Goal: Information Seeking & Learning: Learn about a topic

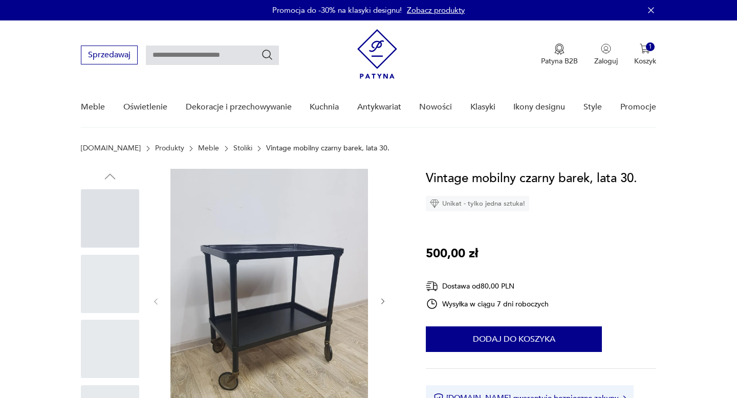
click at [103, 189] on div at bounding box center [110, 218] width 58 height 58
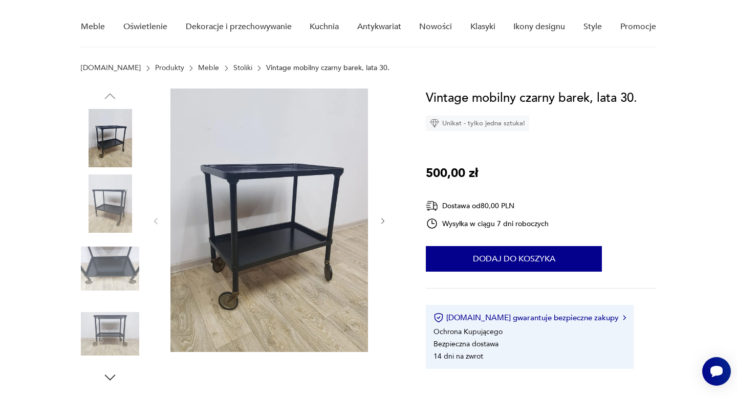
click at [231, 200] on img at bounding box center [269, 221] width 198 height 264
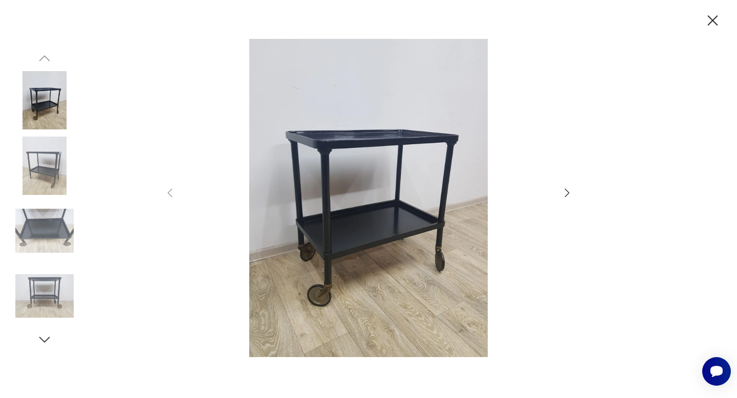
click at [567, 192] on icon "button" at bounding box center [567, 193] width 12 height 12
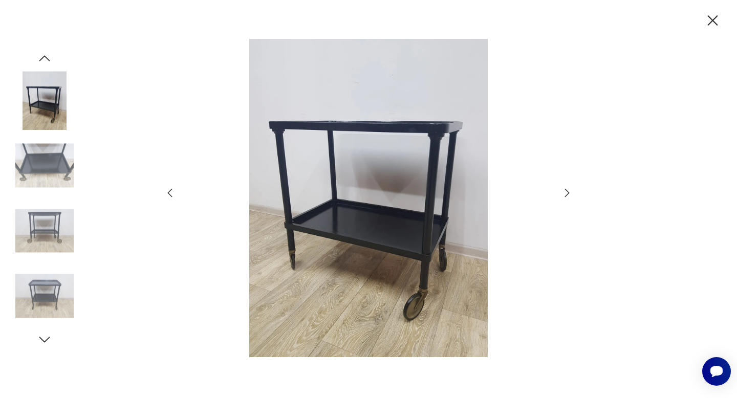
click at [567, 192] on icon "button" at bounding box center [567, 193] width 12 height 12
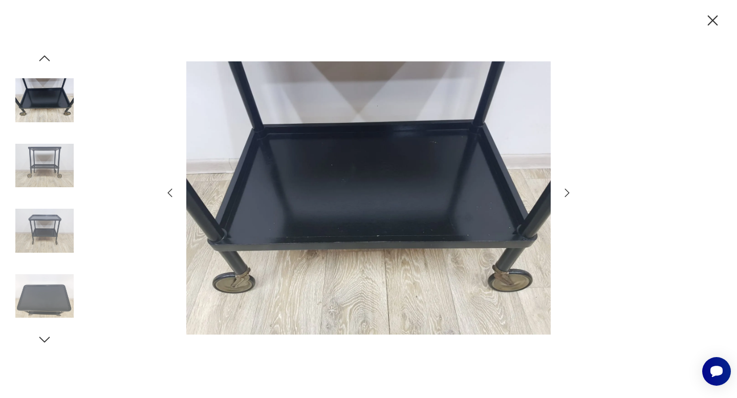
click at [567, 192] on icon "button" at bounding box center [567, 193] width 12 height 12
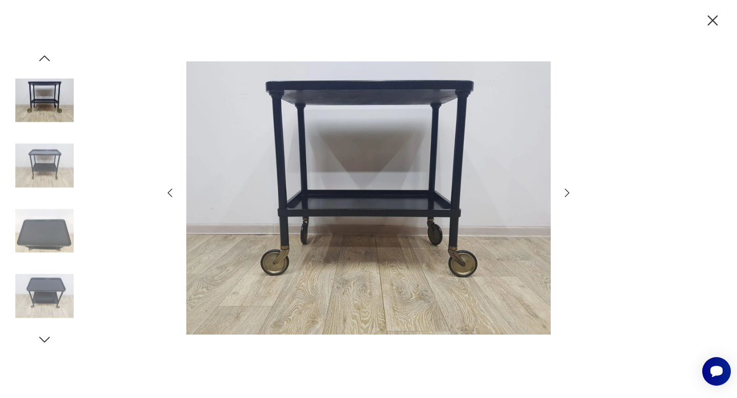
click at [567, 192] on icon "button" at bounding box center [567, 193] width 12 height 12
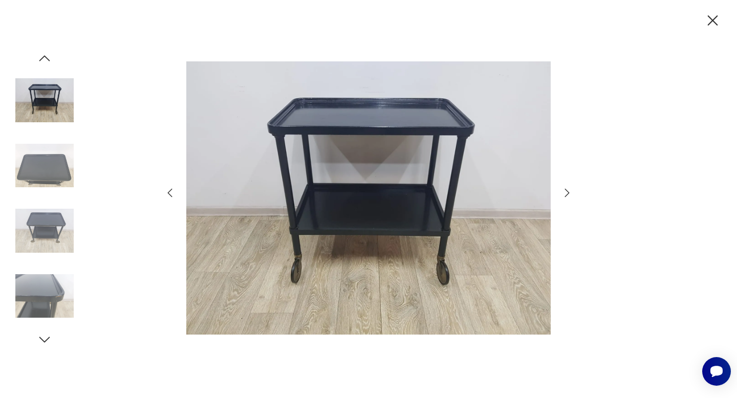
click at [567, 192] on icon "button" at bounding box center [567, 193] width 12 height 12
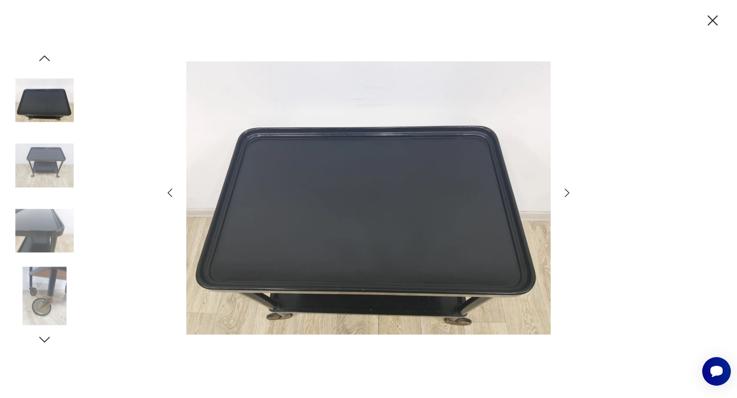
click at [567, 192] on icon "button" at bounding box center [567, 193] width 12 height 12
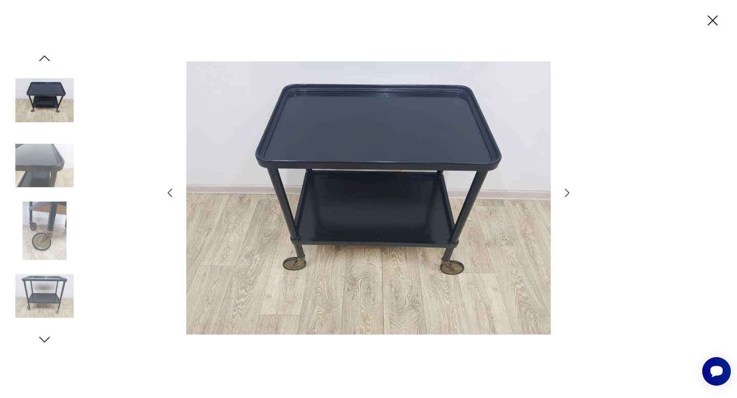
click at [567, 192] on icon "button" at bounding box center [567, 193] width 12 height 12
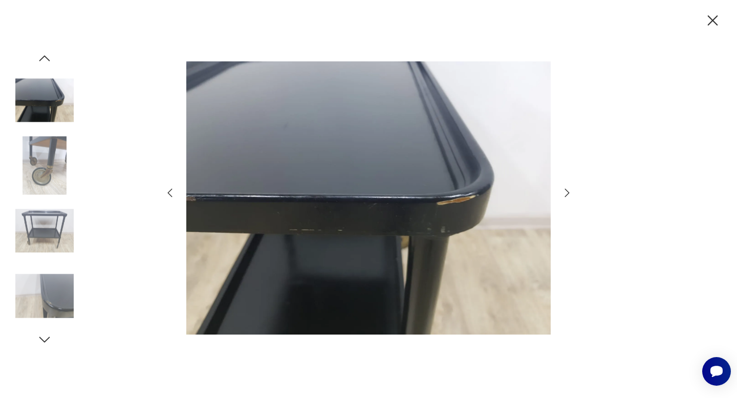
click at [567, 192] on icon "button" at bounding box center [567, 193] width 12 height 12
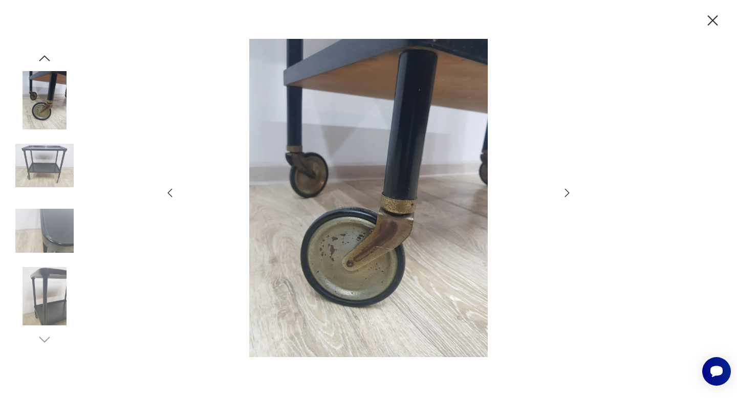
click at [567, 192] on icon "button" at bounding box center [567, 193] width 12 height 12
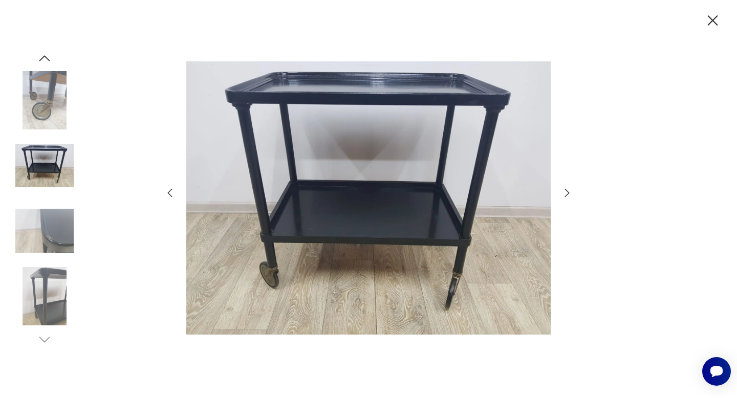
click at [567, 192] on icon "button" at bounding box center [567, 193] width 12 height 12
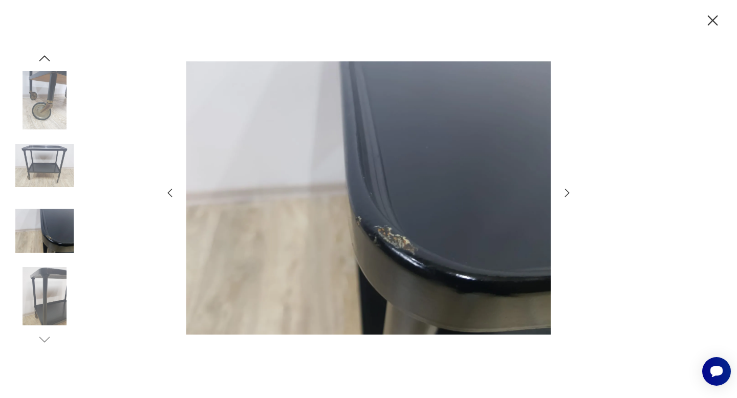
click at [567, 192] on icon "button" at bounding box center [567, 193] width 12 height 12
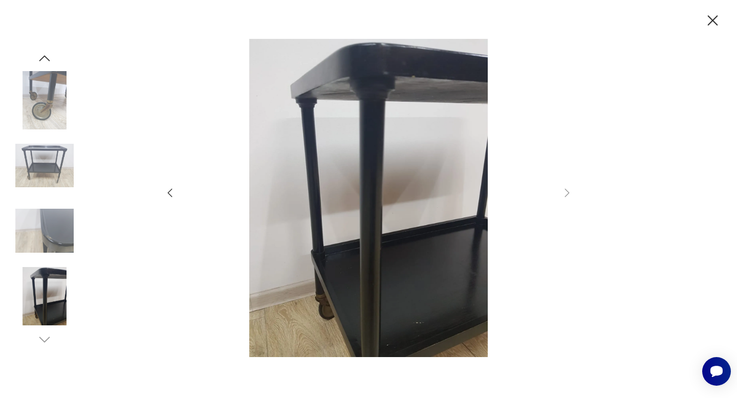
click at [716, 15] on icon "button" at bounding box center [713, 21] width 18 height 18
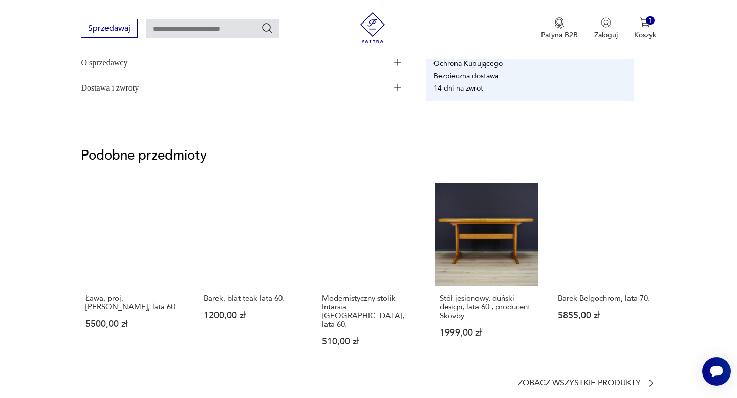
scroll to position [674, 0]
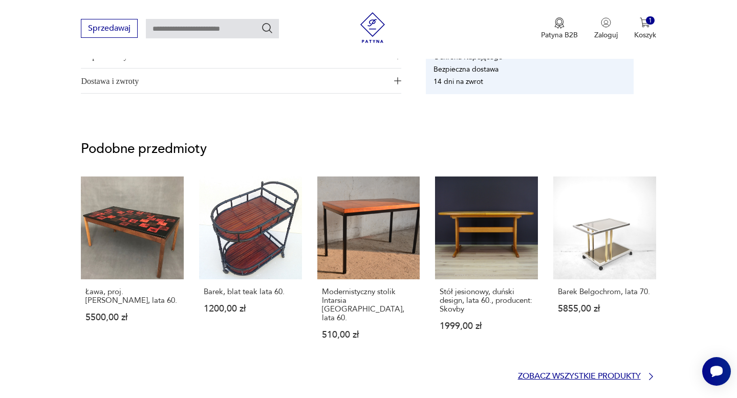
click at [584, 373] on p "Zobacz wszystkie produkty" at bounding box center [579, 376] width 123 height 7
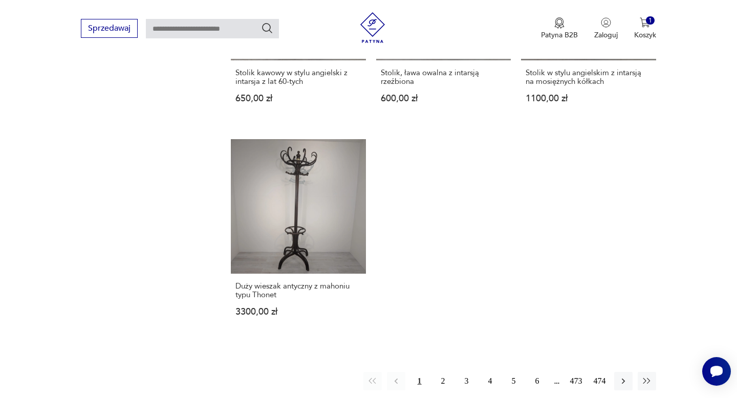
scroll to position [1426, 0]
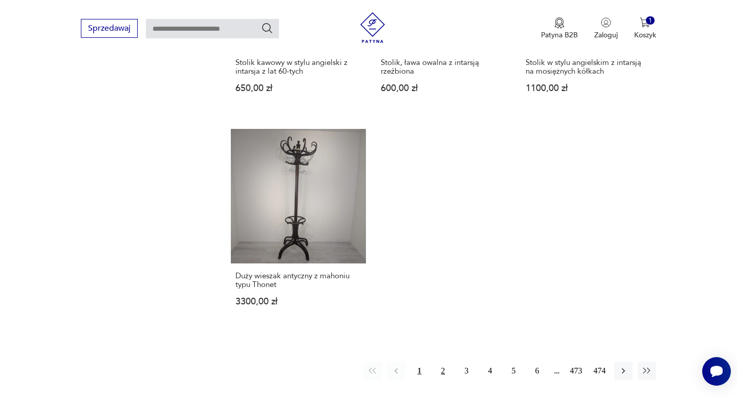
click at [445, 364] on button "2" at bounding box center [443, 371] width 18 height 18
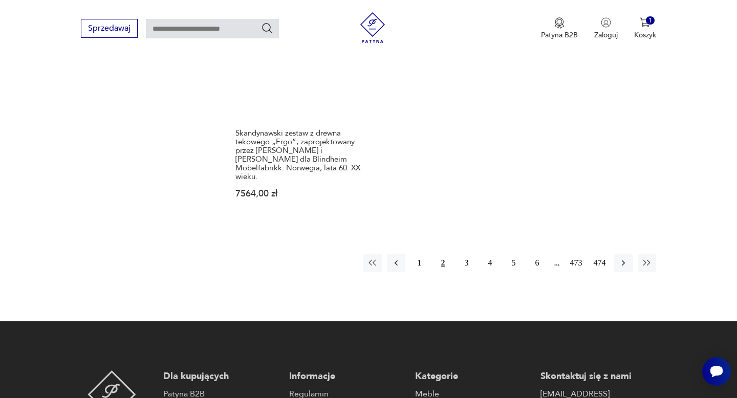
scroll to position [1637, 0]
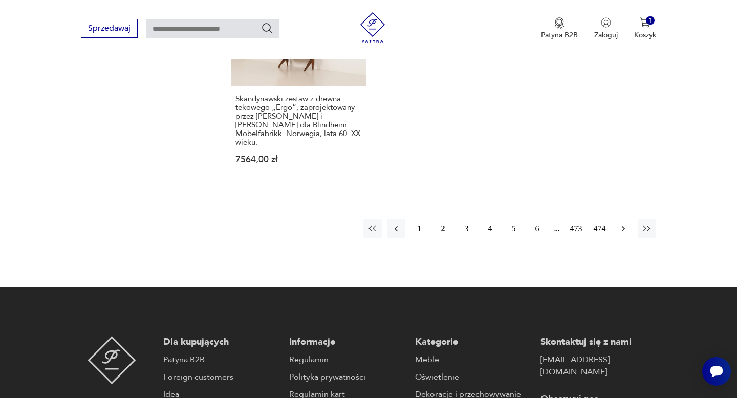
click at [622, 224] on icon "button" at bounding box center [623, 229] width 10 height 10
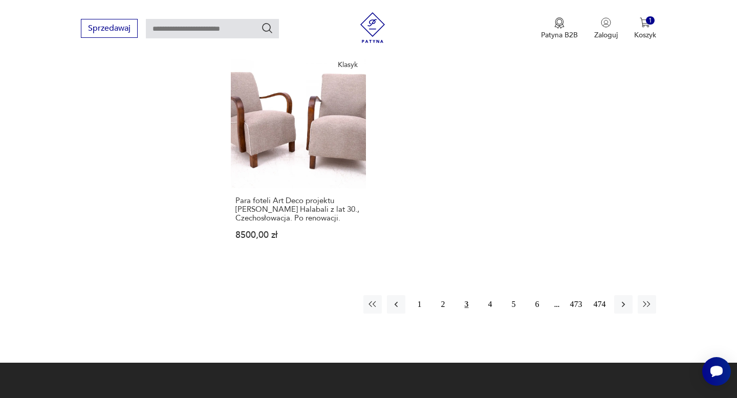
scroll to position [1539, 0]
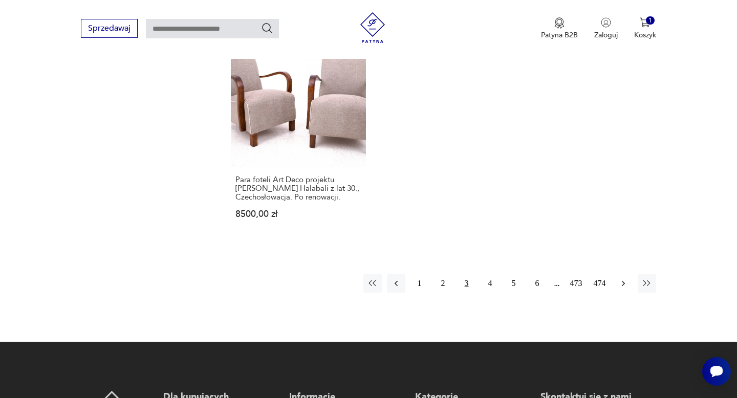
click at [625, 278] on icon "button" at bounding box center [623, 283] width 10 height 10
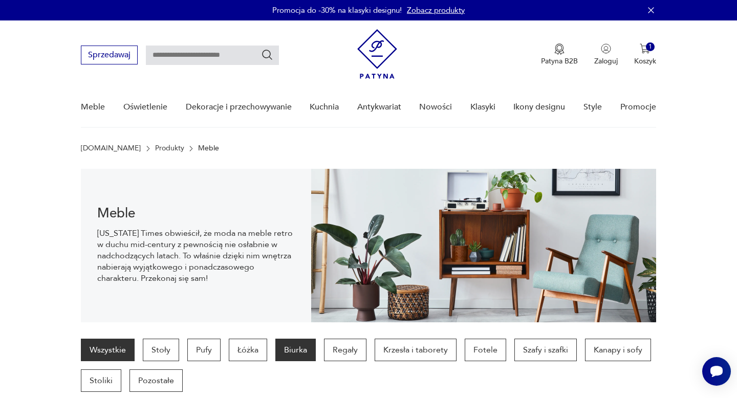
click at [297, 347] on p "Biurka" at bounding box center [295, 350] width 40 height 23
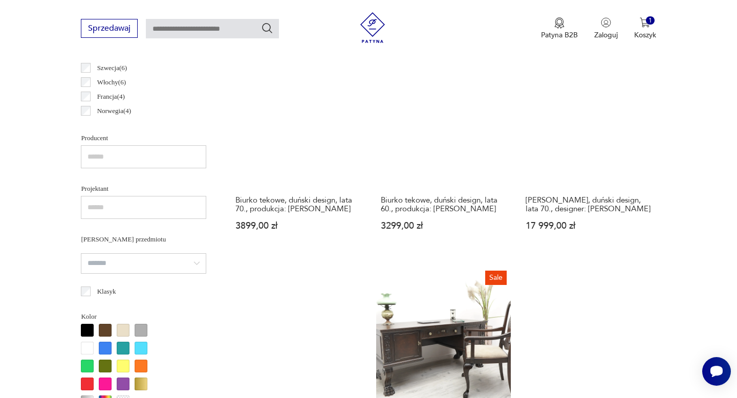
scroll to position [613, 0]
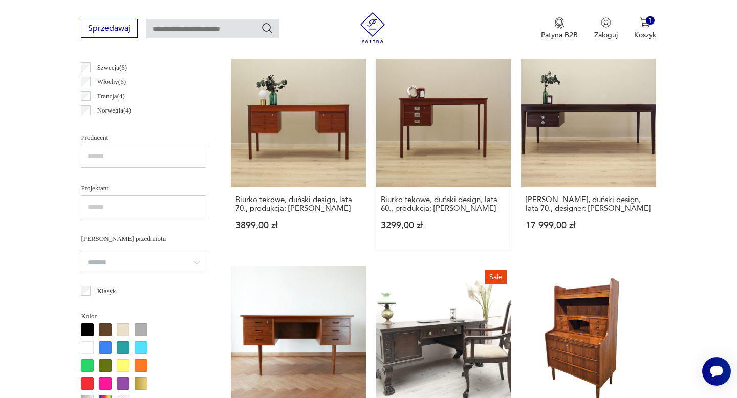
click at [448, 149] on link "Biurko tekowe, duński design, lata 60., produkcja: Dania 3299,00 zł" at bounding box center [443, 150] width 135 height 197
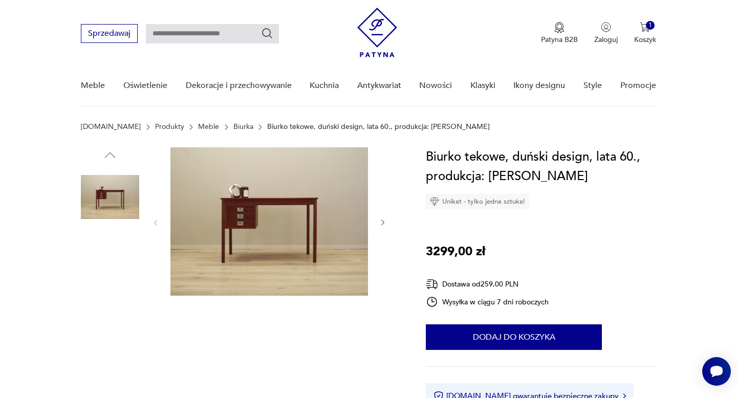
scroll to position [57, 0]
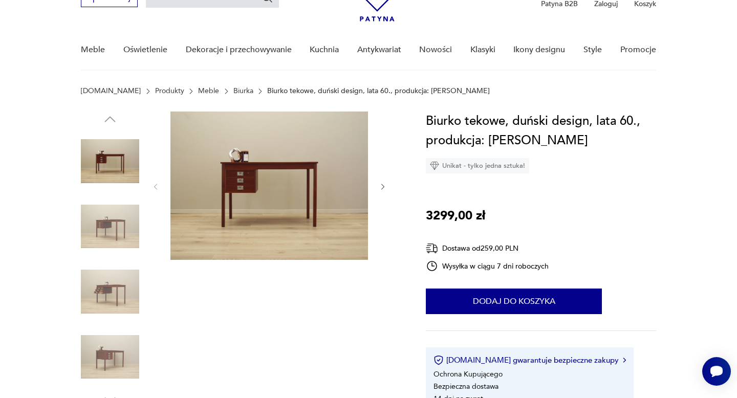
click at [121, 152] on img at bounding box center [110, 161] width 58 height 58
click at [261, 164] on img at bounding box center [269, 186] width 198 height 148
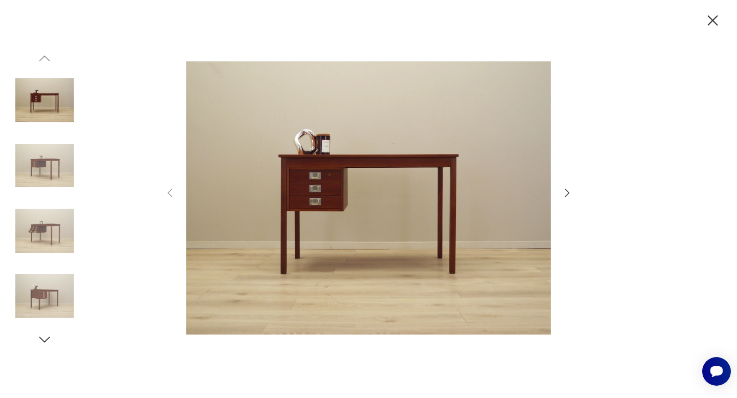
click at [567, 192] on icon "button" at bounding box center [567, 193] width 12 height 12
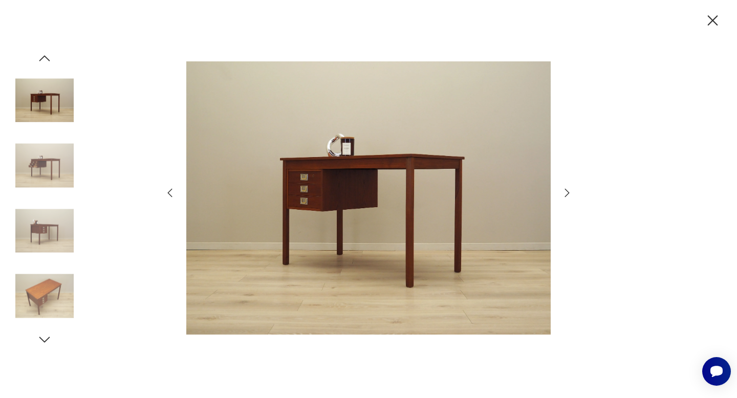
click at [567, 192] on icon "button" at bounding box center [567, 193] width 12 height 12
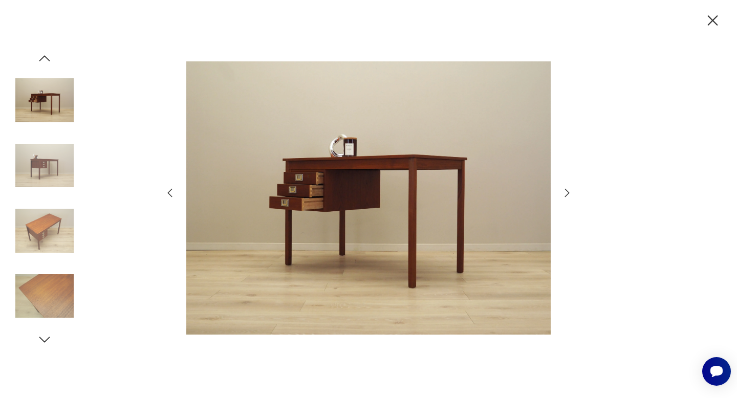
click at [567, 192] on icon "button" at bounding box center [567, 193] width 12 height 12
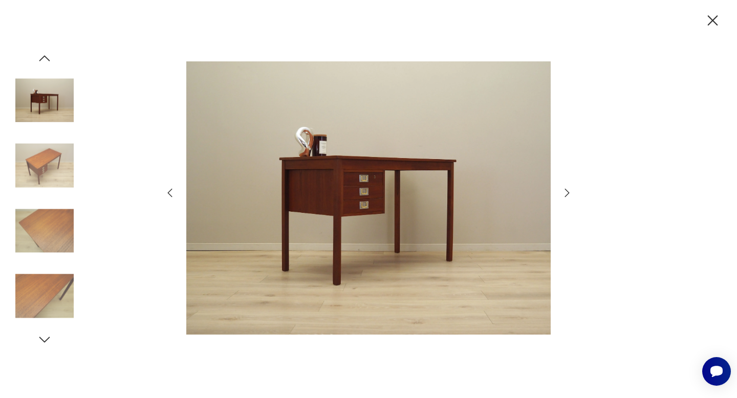
click at [567, 192] on icon "button" at bounding box center [567, 193] width 12 height 12
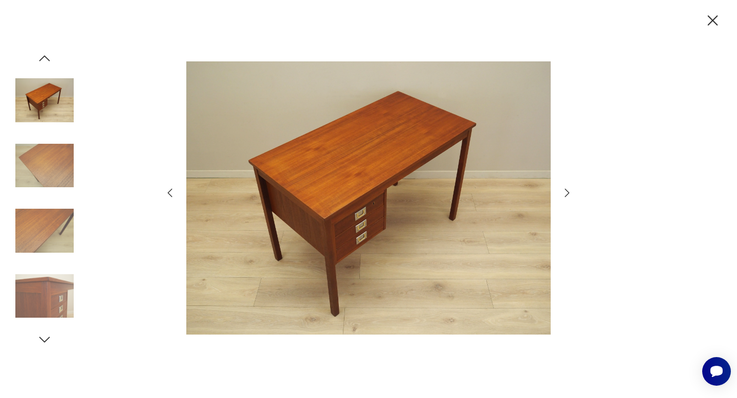
click at [567, 192] on icon "button" at bounding box center [567, 193] width 12 height 12
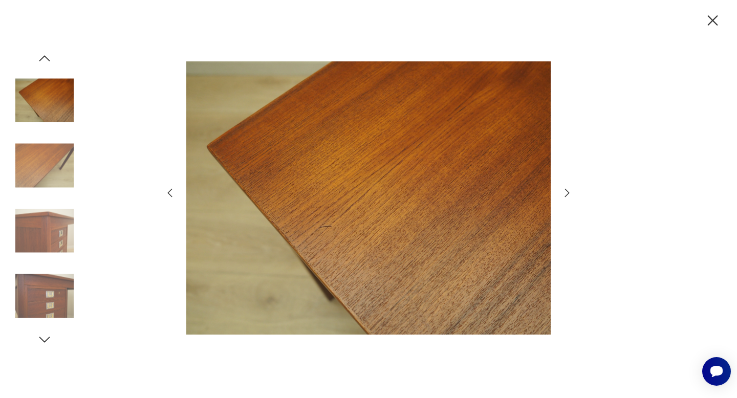
click at [567, 192] on icon "button" at bounding box center [567, 193] width 12 height 12
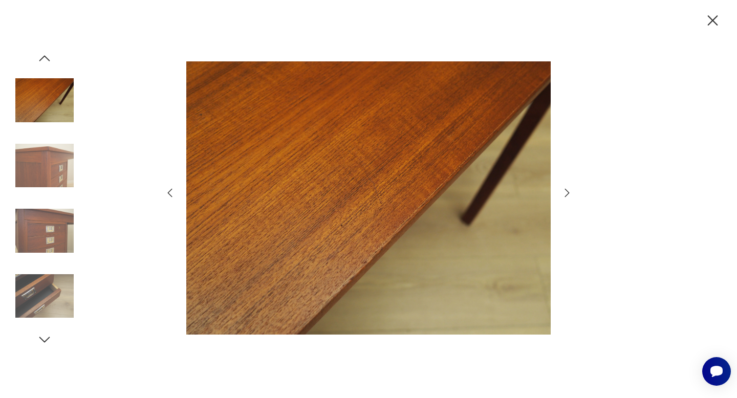
click at [713, 15] on icon "button" at bounding box center [713, 21] width 18 height 18
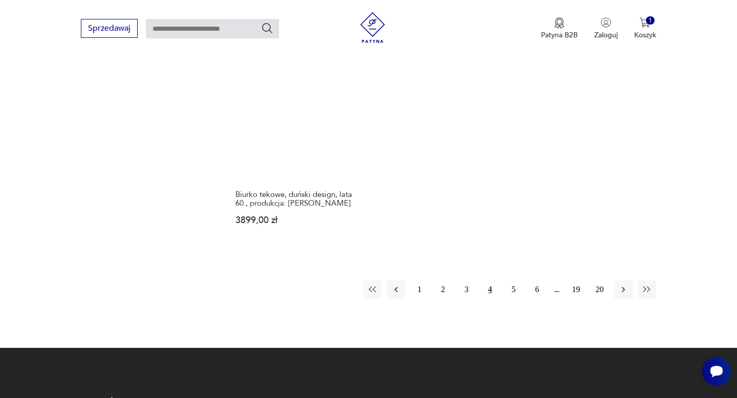
scroll to position [1521, 0]
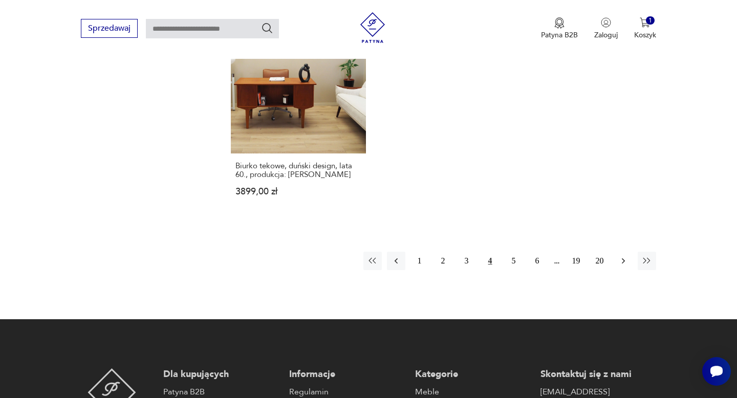
click at [625, 257] on icon "button" at bounding box center [623, 261] width 10 height 10
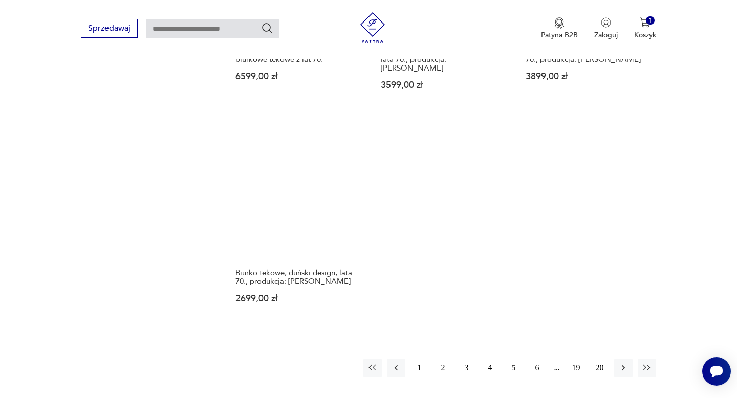
scroll to position [1471, 0]
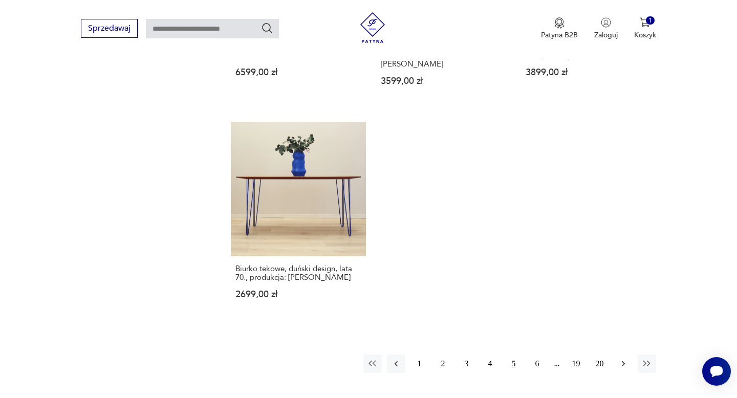
click at [623, 361] on icon "button" at bounding box center [622, 364] width 3 height 6
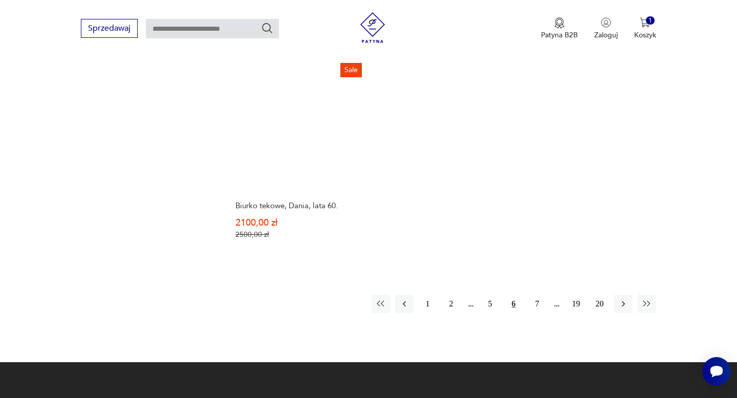
scroll to position [1498, 0]
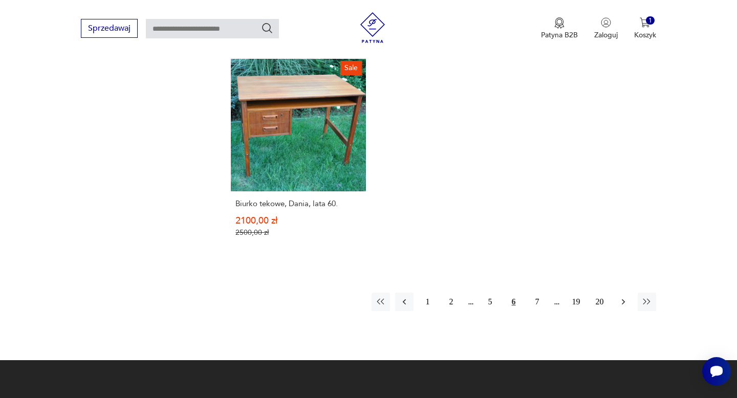
click at [623, 297] on icon "button" at bounding box center [623, 302] width 10 height 10
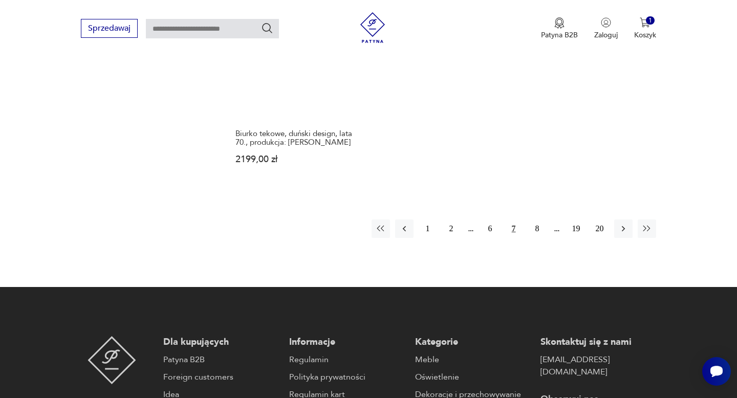
scroll to position [1671, 0]
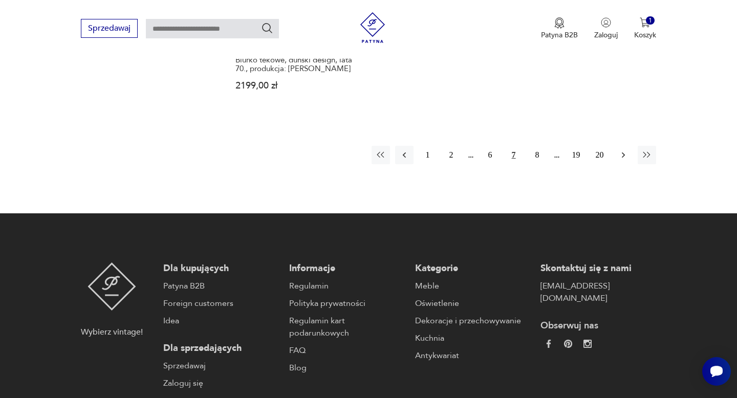
click at [623, 150] on icon "button" at bounding box center [623, 155] width 10 height 10
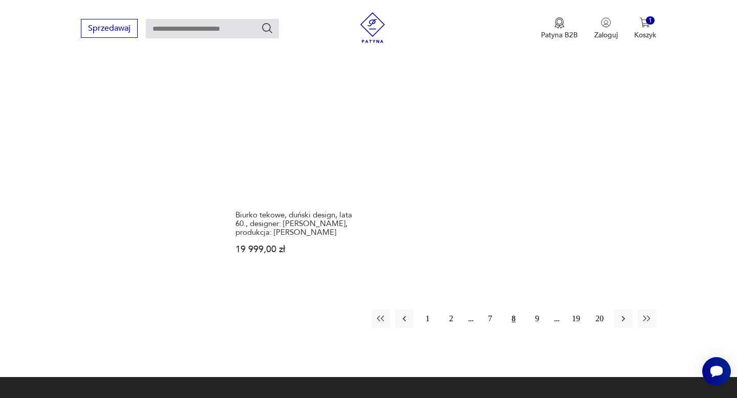
scroll to position [1505, 0]
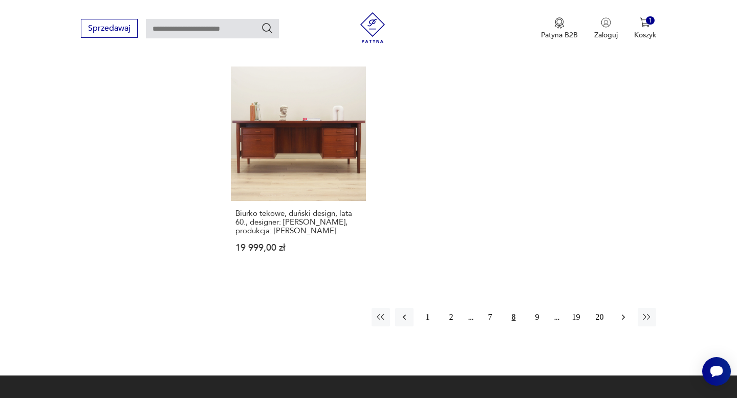
click at [624, 315] on icon "button" at bounding box center [622, 318] width 3 height 6
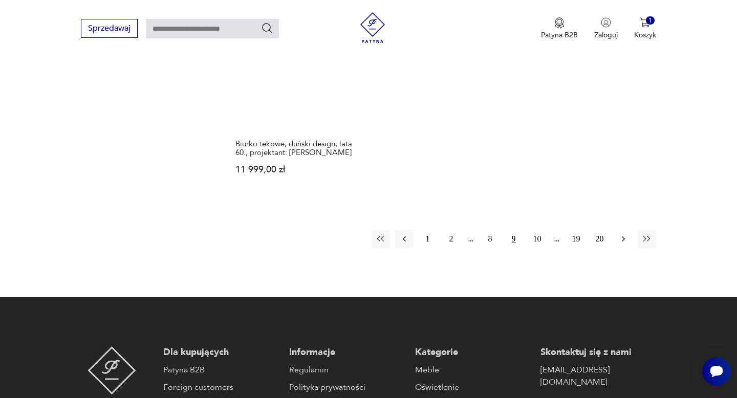
scroll to position [1579, 0]
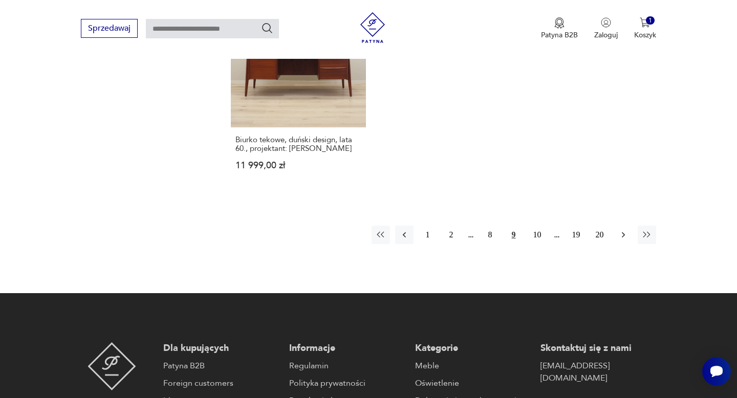
click at [626, 230] on icon "button" at bounding box center [623, 235] width 10 height 10
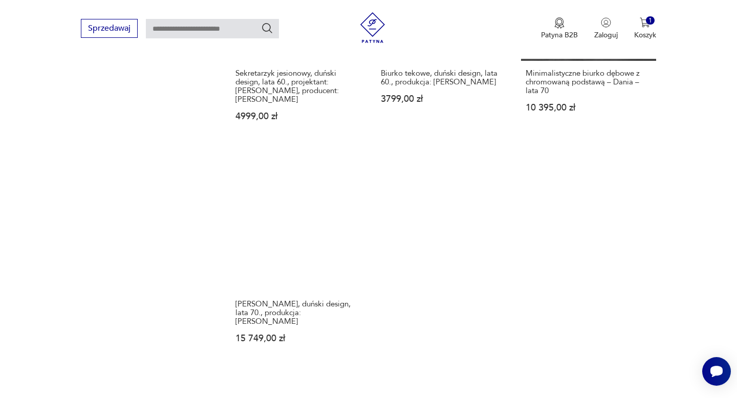
scroll to position [1436, 0]
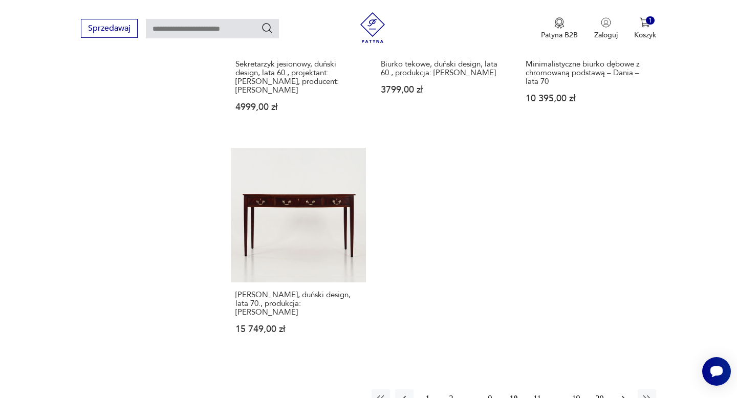
click at [624, 393] on icon "button" at bounding box center [623, 398] width 10 height 10
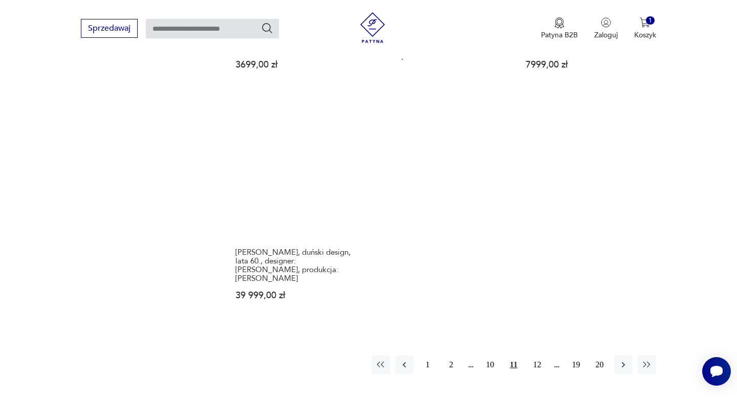
scroll to position [1478, 0]
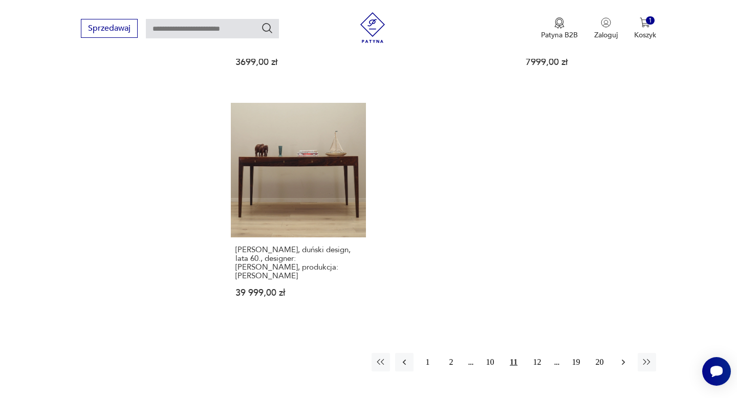
click at [624, 360] on icon "button" at bounding box center [622, 363] width 3 height 6
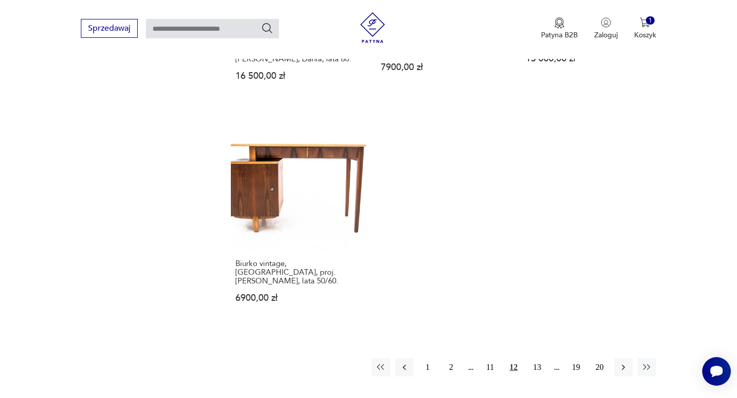
scroll to position [1439, 0]
click at [622, 361] on icon "button" at bounding box center [623, 366] width 10 height 10
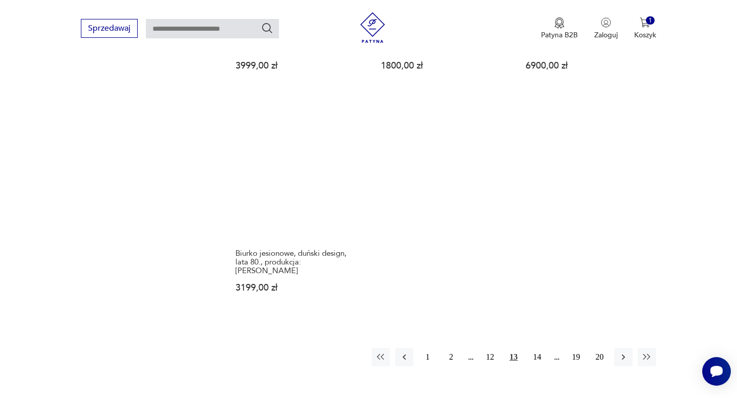
scroll to position [1454, 0]
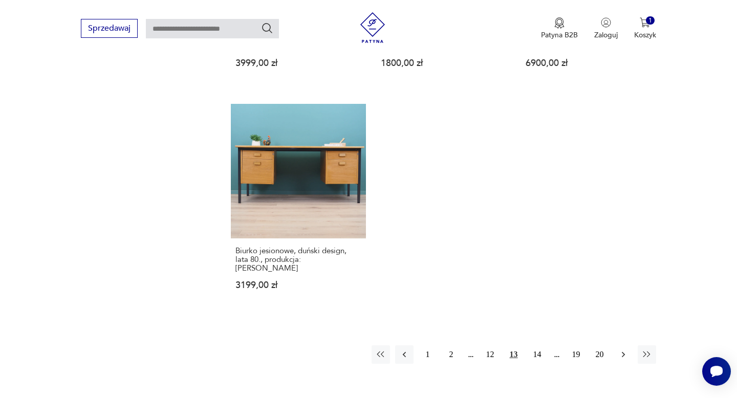
click at [621, 349] on icon "button" at bounding box center [623, 354] width 10 height 10
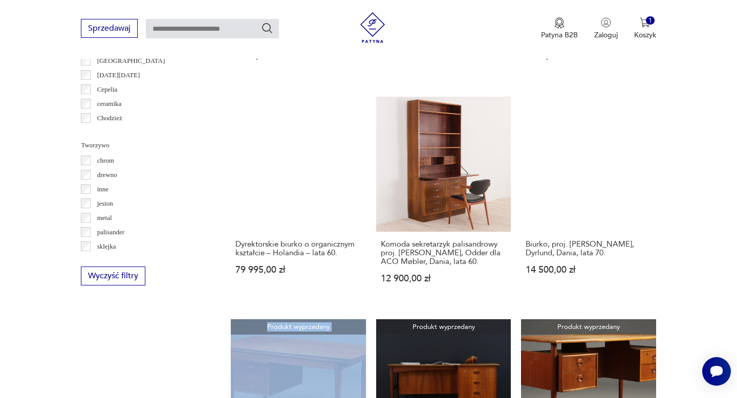
scroll to position [1020, 0]
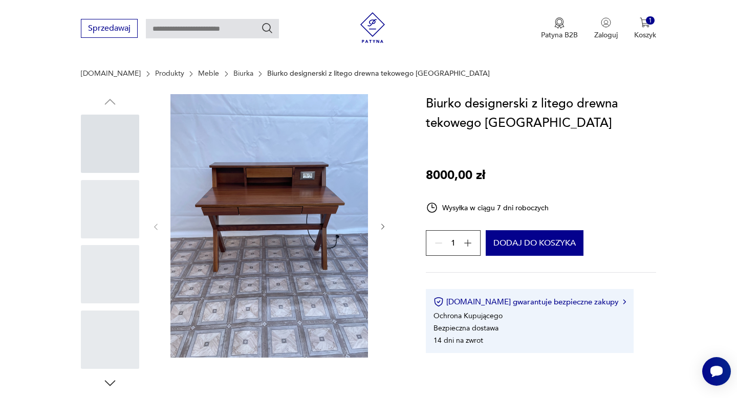
scroll to position [91, 0]
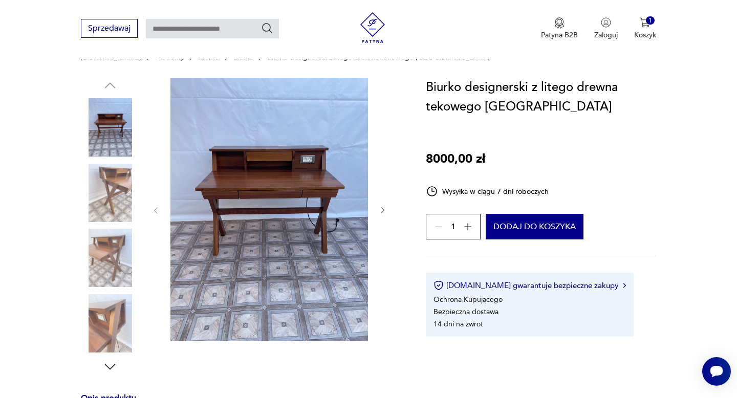
click at [274, 188] on img at bounding box center [269, 210] width 198 height 264
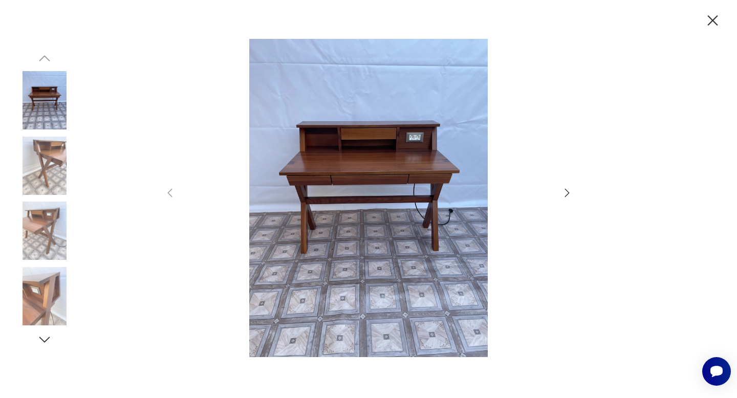
click at [565, 187] on icon "button" at bounding box center [567, 193] width 12 height 12
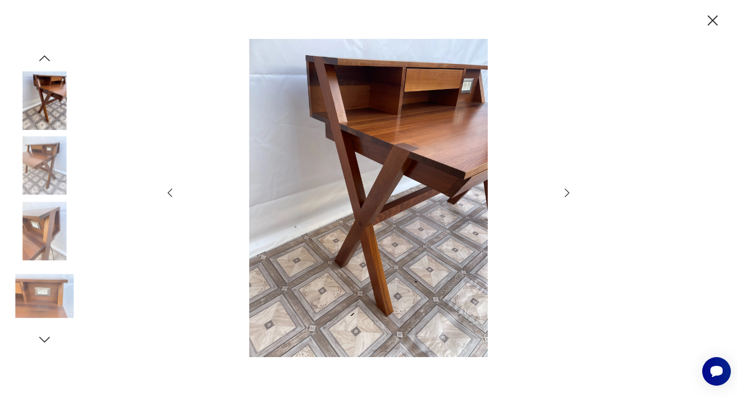
click at [565, 187] on icon "button" at bounding box center [567, 193] width 12 height 12
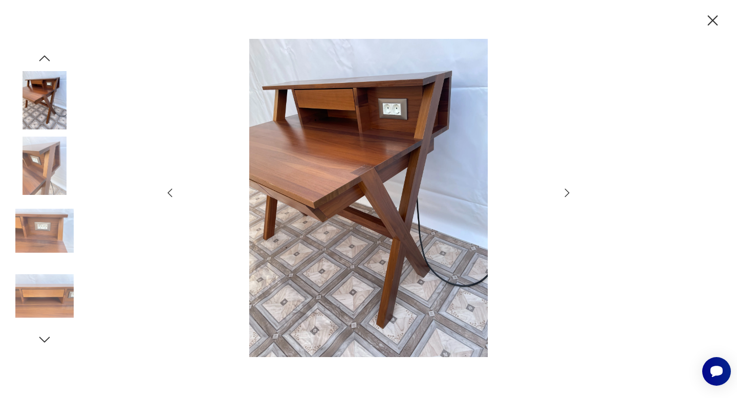
click at [565, 187] on icon "button" at bounding box center [567, 193] width 12 height 12
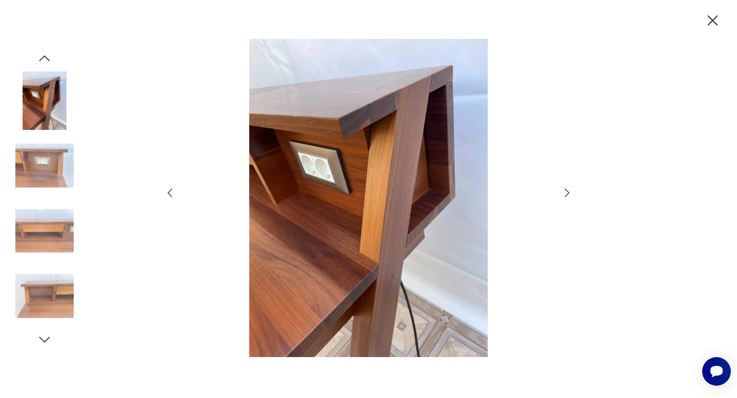
click at [565, 187] on icon "button" at bounding box center [567, 193] width 12 height 12
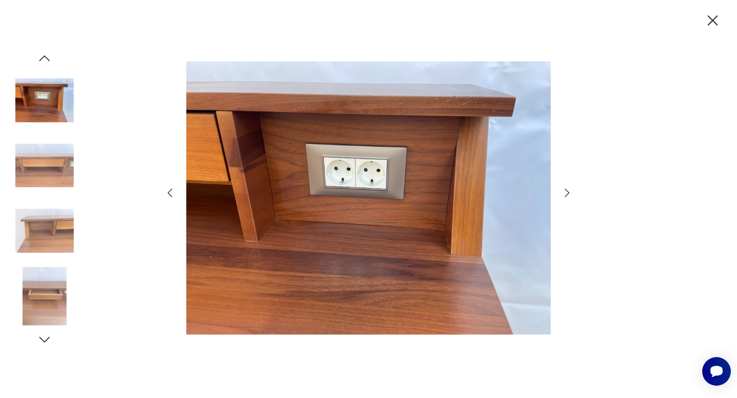
click at [565, 187] on icon "button" at bounding box center [567, 193] width 12 height 12
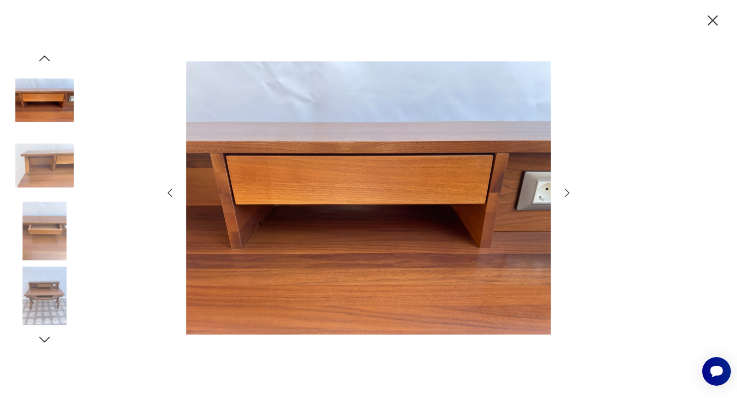
click at [565, 187] on icon "button" at bounding box center [567, 193] width 12 height 12
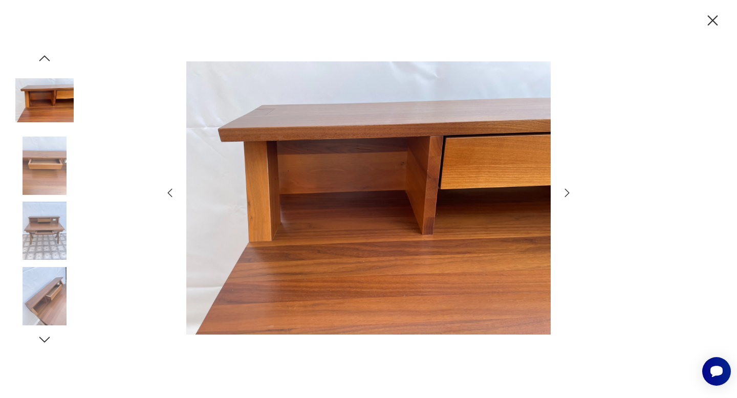
click at [565, 187] on icon "button" at bounding box center [567, 193] width 12 height 12
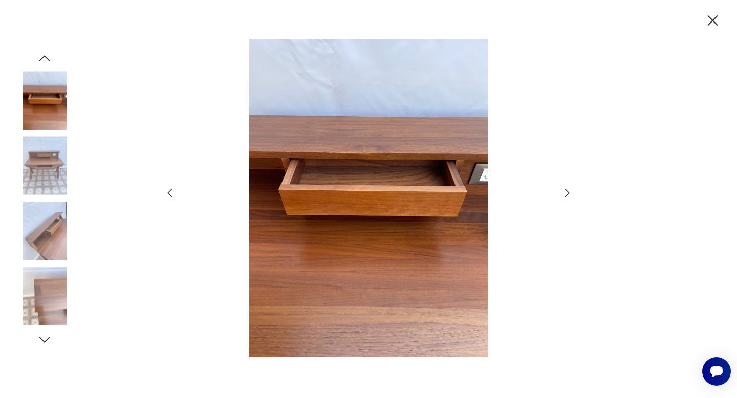
click at [565, 187] on icon "button" at bounding box center [567, 193] width 12 height 12
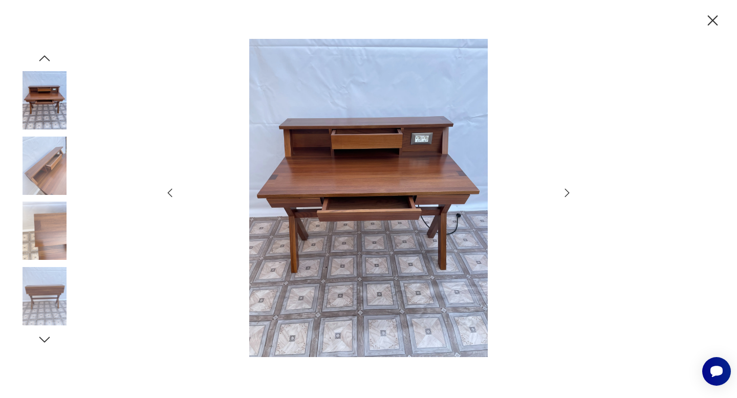
click at [565, 187] on icon "button" at bounding box center [567, 193] width 12 height 12
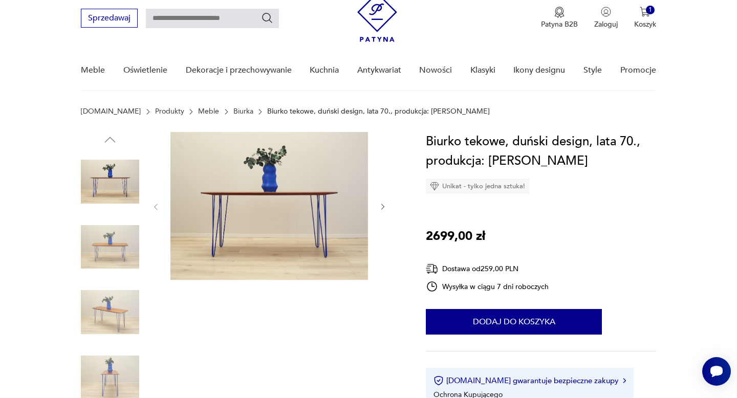
scroll to position [38, 0]
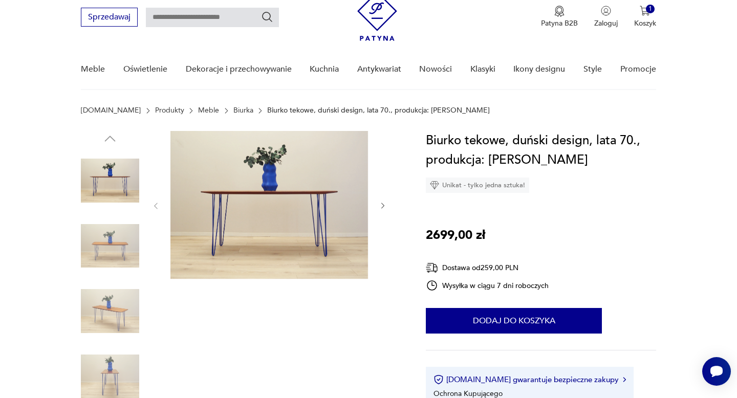
click at [291, 194] on img at bounding box center [269, 205] width 198 height 148
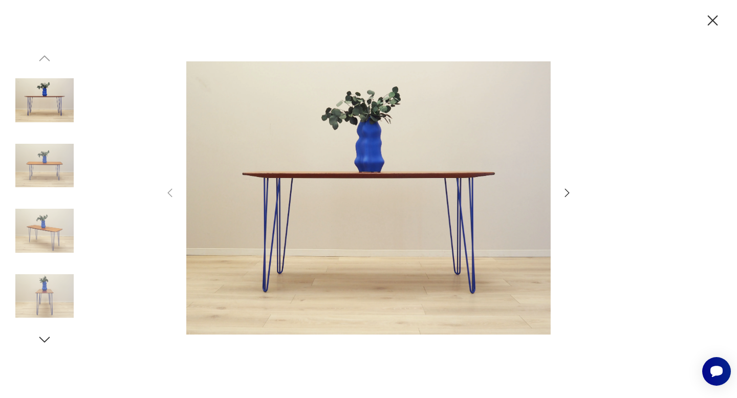
click at [565, 194] on icon "button" at bounding box center [567, 193] width 12 height 12
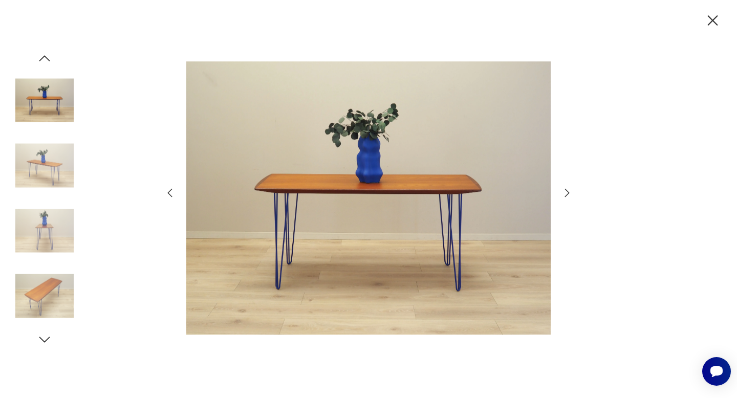
click at [565, 194] on icon "button" at bounding box center [567, 193] width 12 height 12
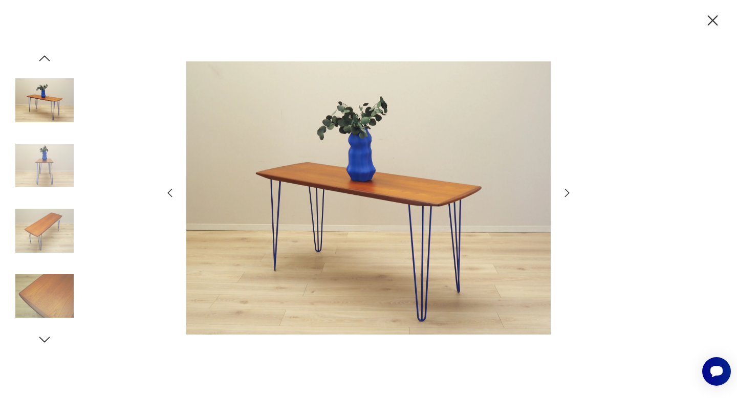
click at [565, 194] on icon "button" at bounding box center [567, 193] width 12 height 12
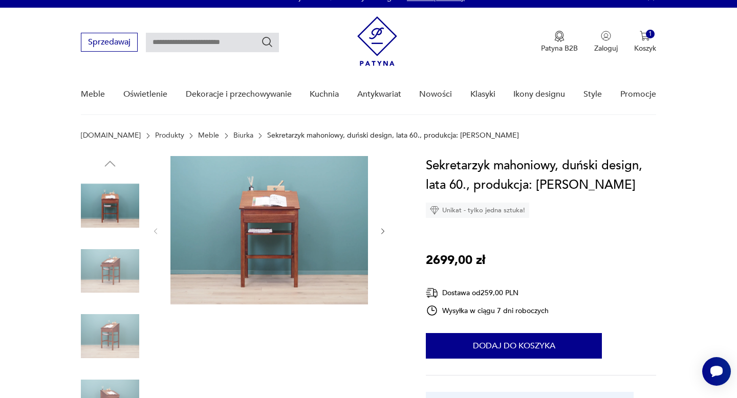
scroll to position [15, 0]
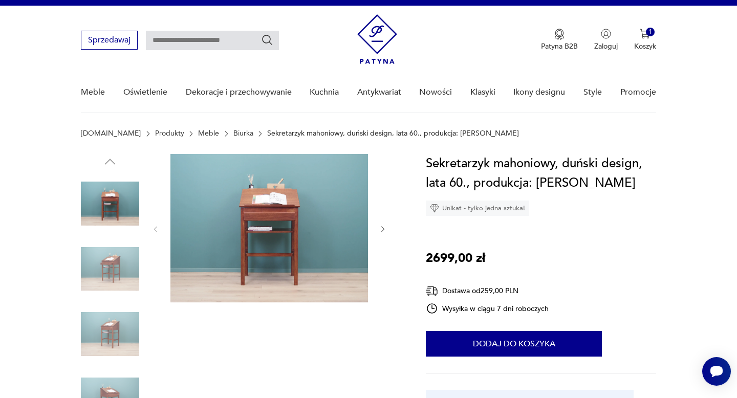
click at [90, 257] on img at bounding box center [110, 269] width 58 height 58
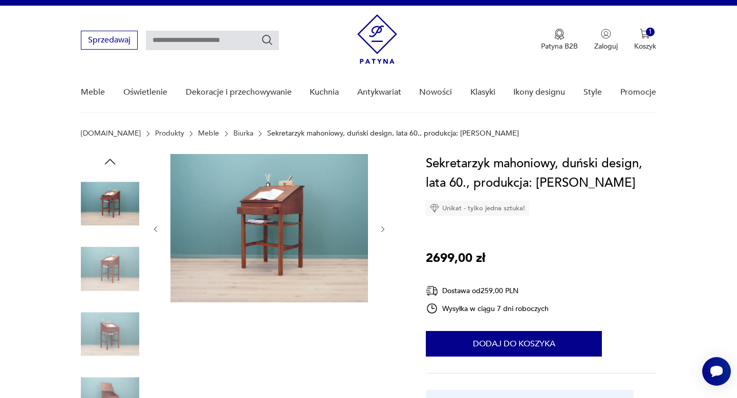
click at [110, 270] on img at bounding box center [110, 269] width 58 height 58
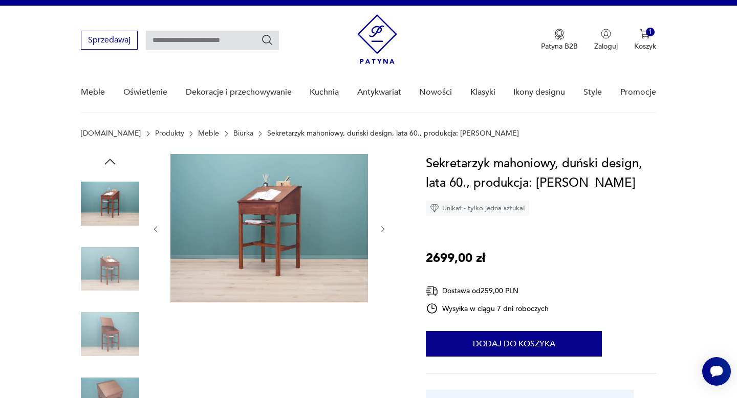
click at [123, 302] on div at bounding box center [110, 302] width 58 height 256
click at [120, 353] on img at bounding box center [110, 334] width 58 height 58
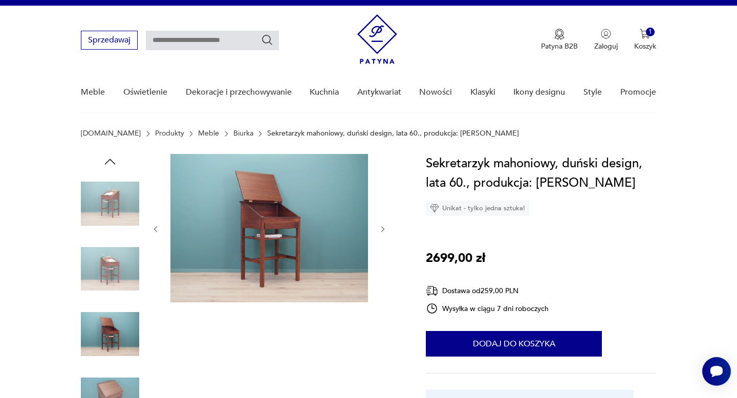
click at [114, 381] on img at bounding box center [110, 399] width 58 height 58
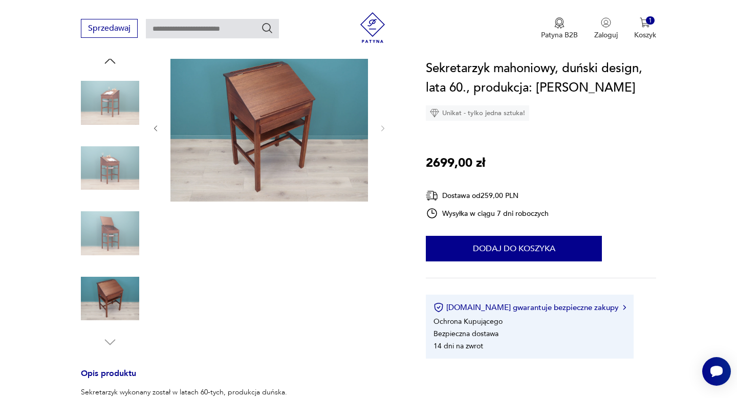
scroll to position [117, 0]
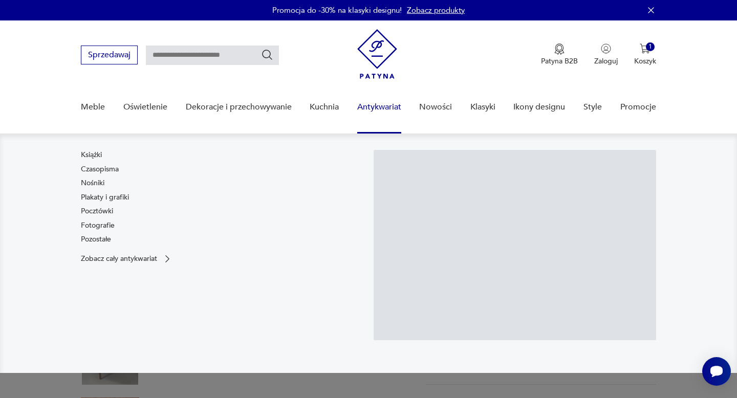
scroll to position [8, 0]
